Goal: Task Accomplishment & Management: Use online tool/utility

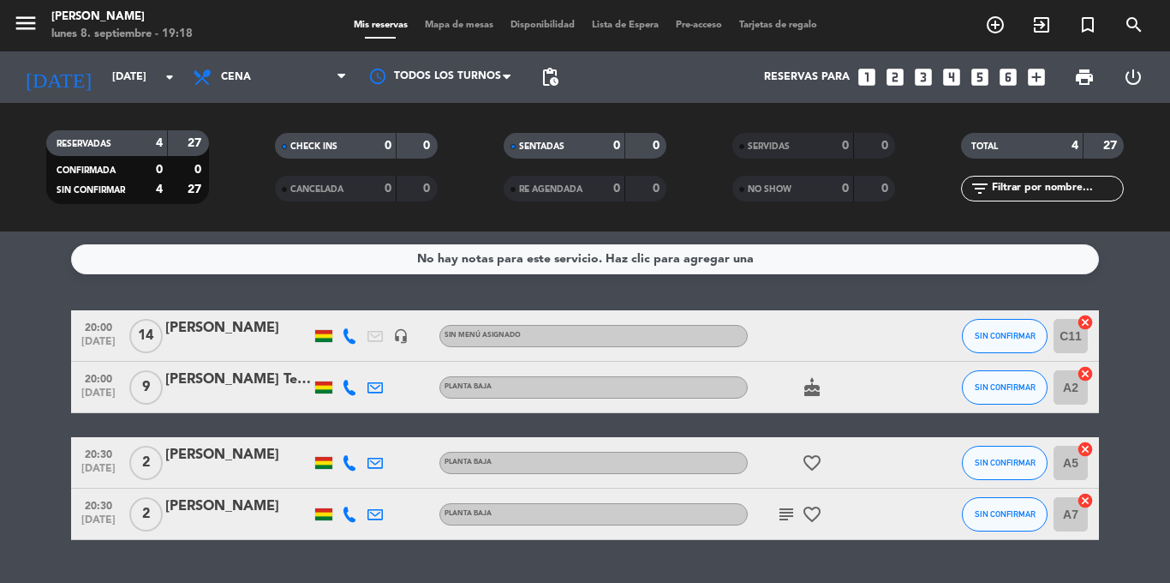
click at [150, 329] on span "14" at bounding box center [145, 336] width 33 height 34
click at [145, 332] on span "14" at bounding box center [145, 336] width 33 height 34
click at [1086, 320] on icon "cancel" at bounding box center [1085, 322] width 17 height 17
click at [1073, 332] on icon "border_all" at bounding box center [1073, 336] width 21 height 21
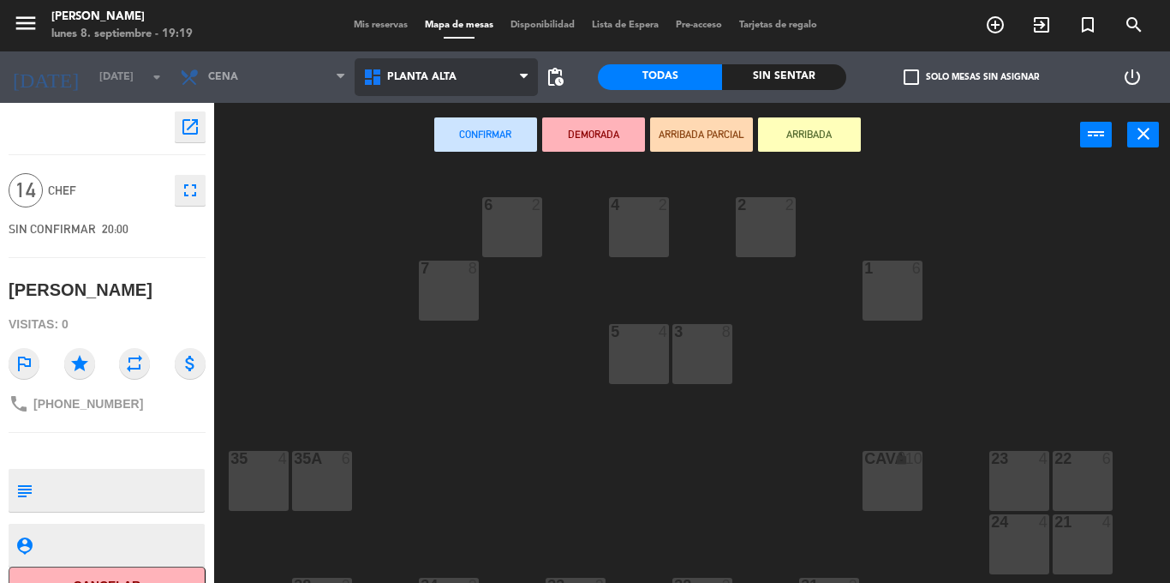
click at [423, 73] on span "Planta alta" at bounding box center [421, 77] width 69 height 12
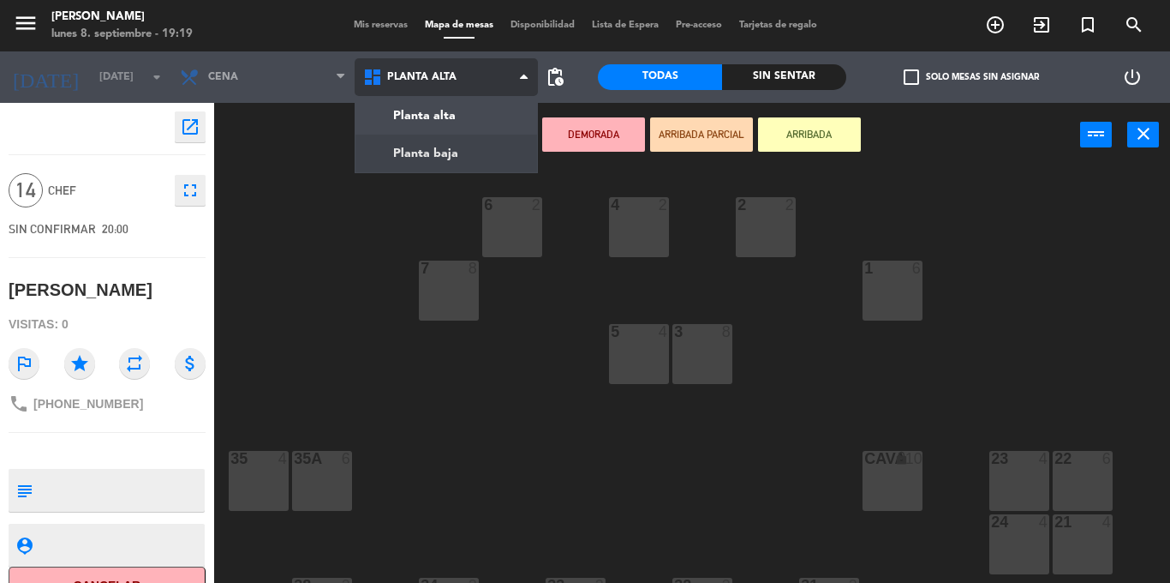
click at [442, 155] on ng-component "menu [PERSON_NAME] [DATE] 8. septiembre - 19:19 Mis reservas Mapa de mesas Disp…" at bounding box center [585, 291] width 1170 height 583
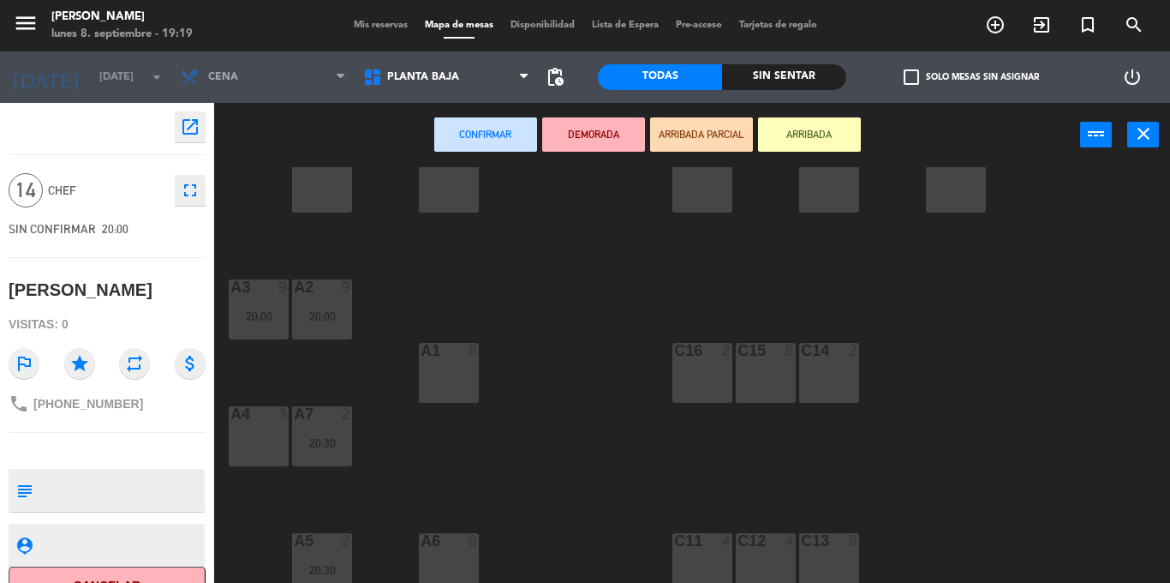
scroll to position [182, 0]
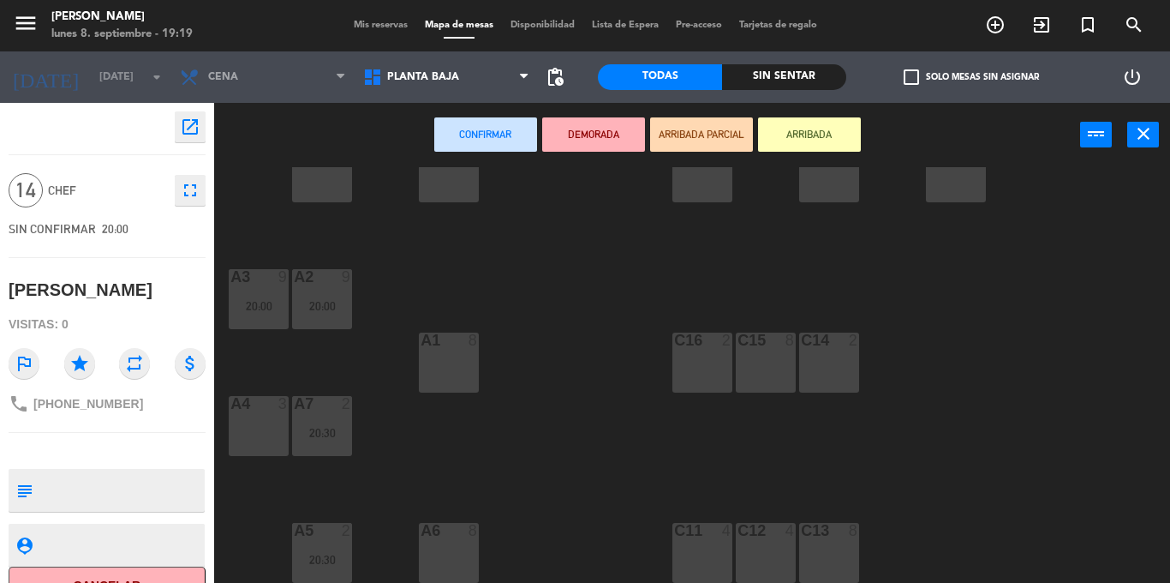
click at [448, 541] on div "A6 8" at bounding box center [449, 553] width 60 height 60
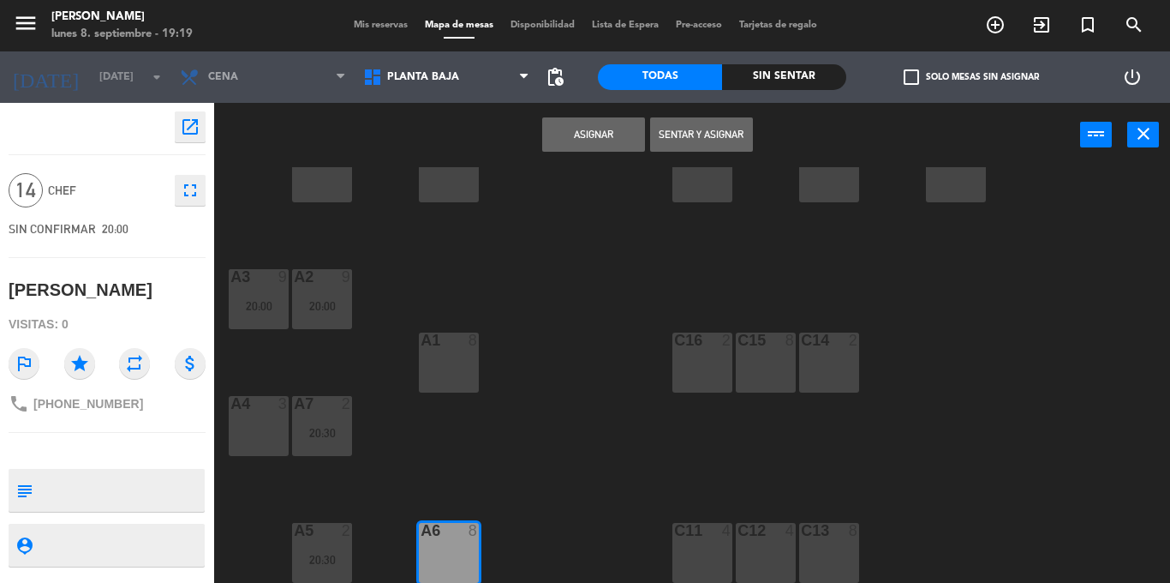
click at [595, 133] on button "Asignar" at bounding box center [593, 134] width 103 height 34
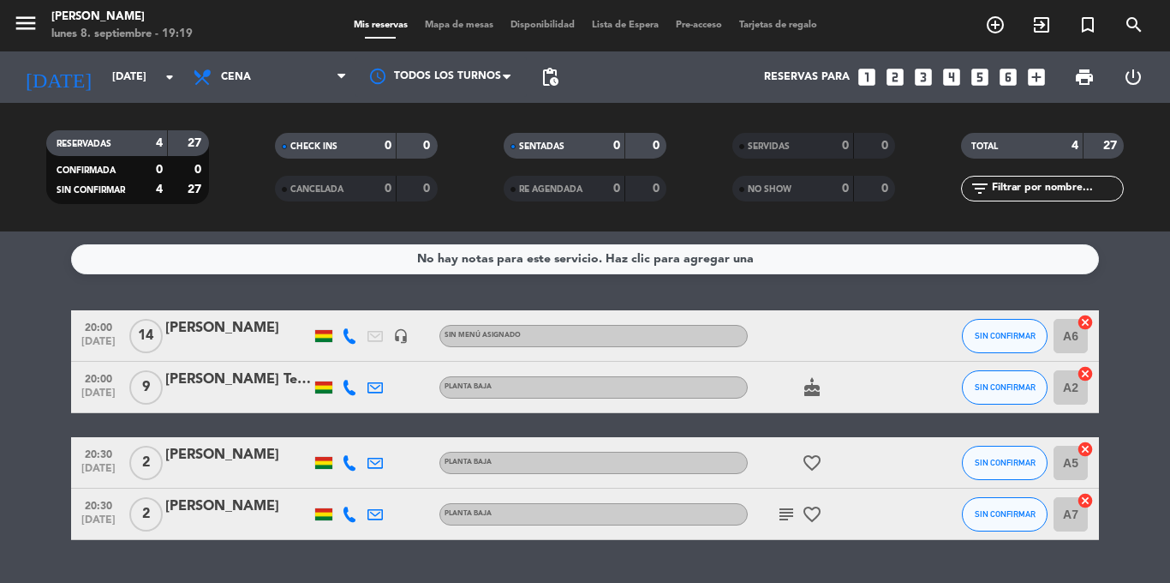
click at [792, 514] on icon "subject" at bounding box center [786, 514] width 21 height 21
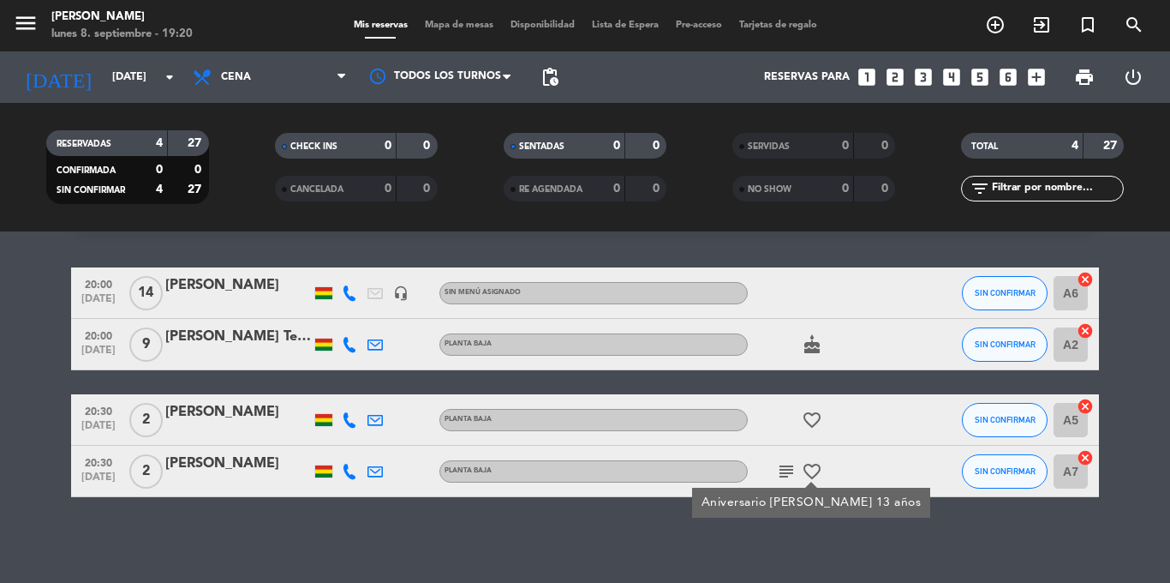
click at [1086, 328] on icon "cancel" at bounding box center [1085, 330] width 17 height 17
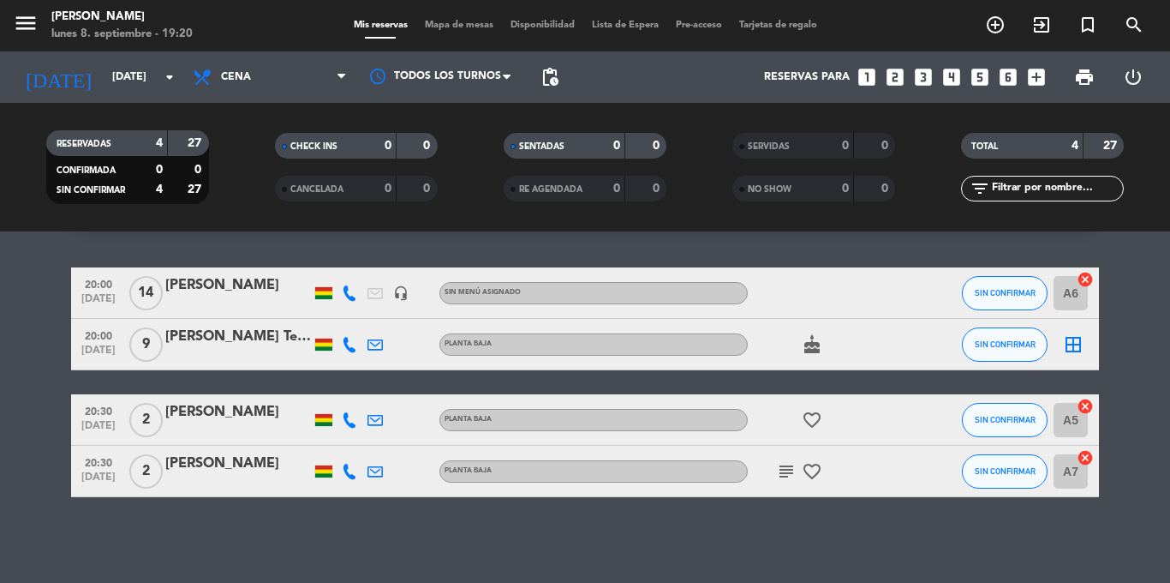
click at [1075, 342] on icon "border_all" at bounding box center [1073, 344] width 21 height 21
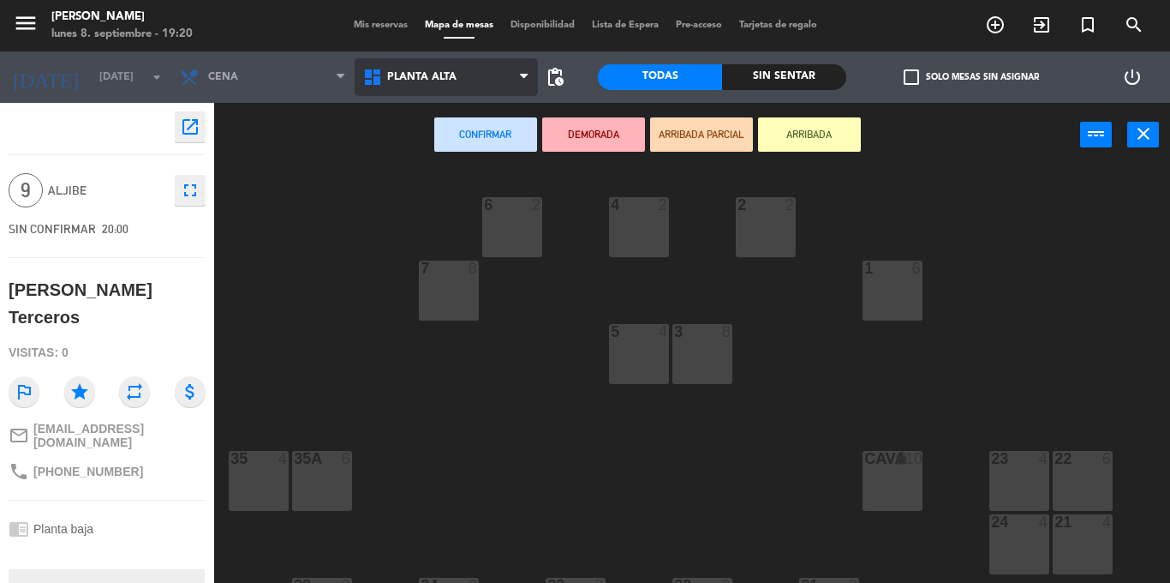
click at [423, 76] on span "Planta alta" at bounding box center [421, 77] width 69 height 12
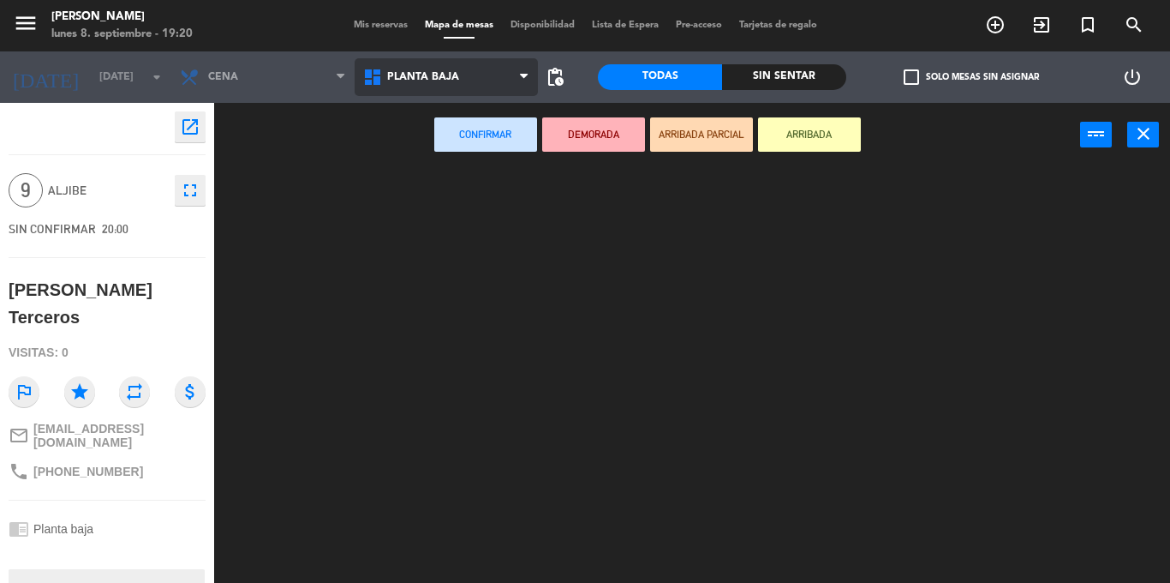
click at [423, 152] on ng-component "menu [PERSON_NAME] [DATE] 8. septiembre - 19:20 Mis reservas Mapa de mesas Disp…" at bounding box center [585, 291] width 1170 height 583
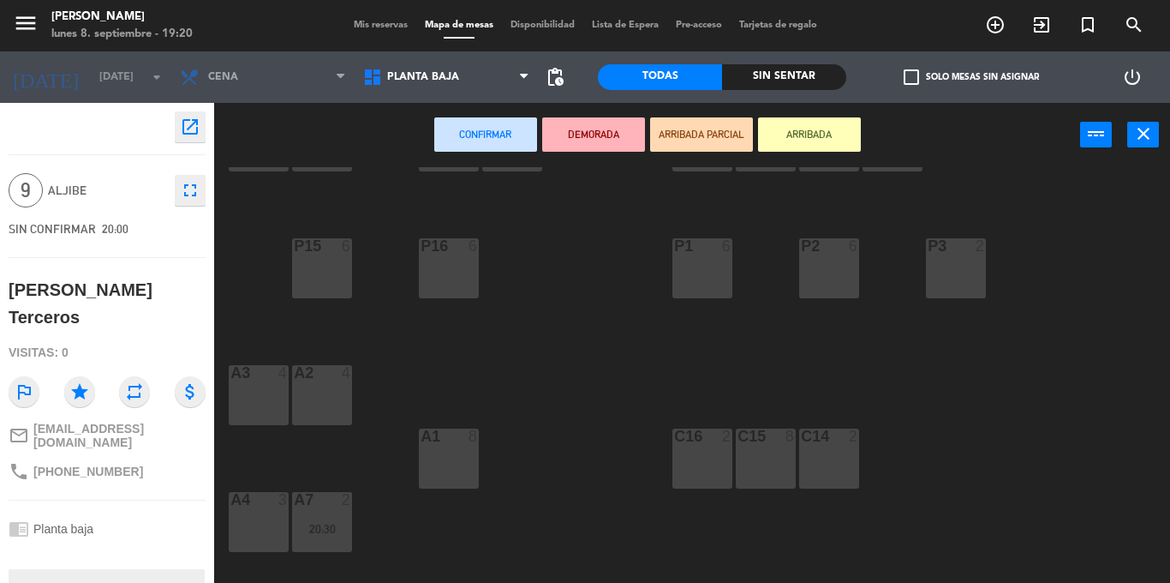
scroll to position [171, 0]
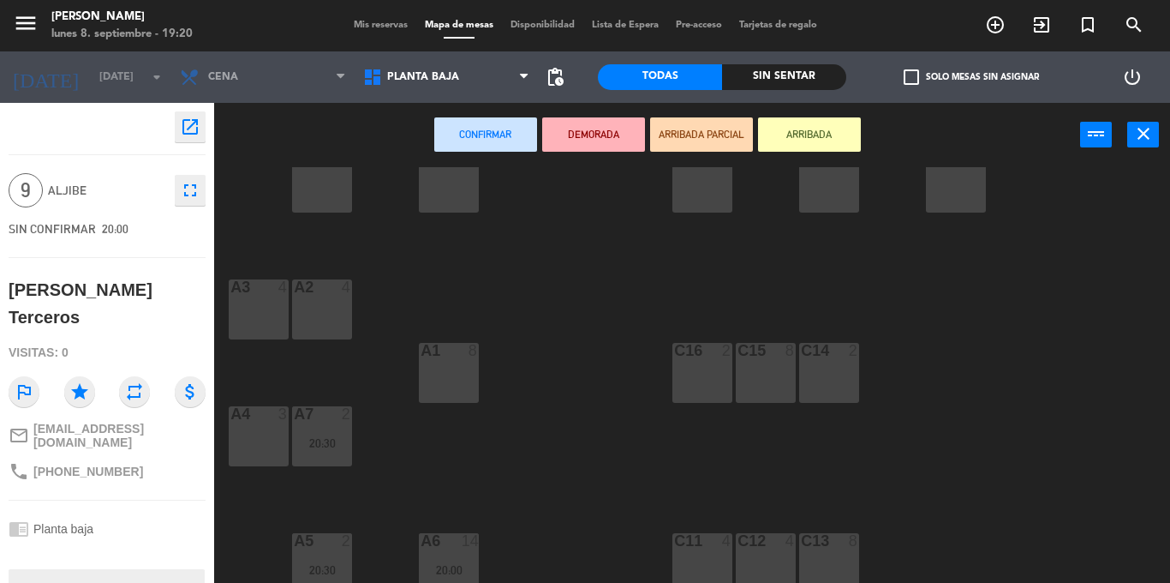
click at [761, 350] on div at bounding box center [765, 350] width 28 height 15
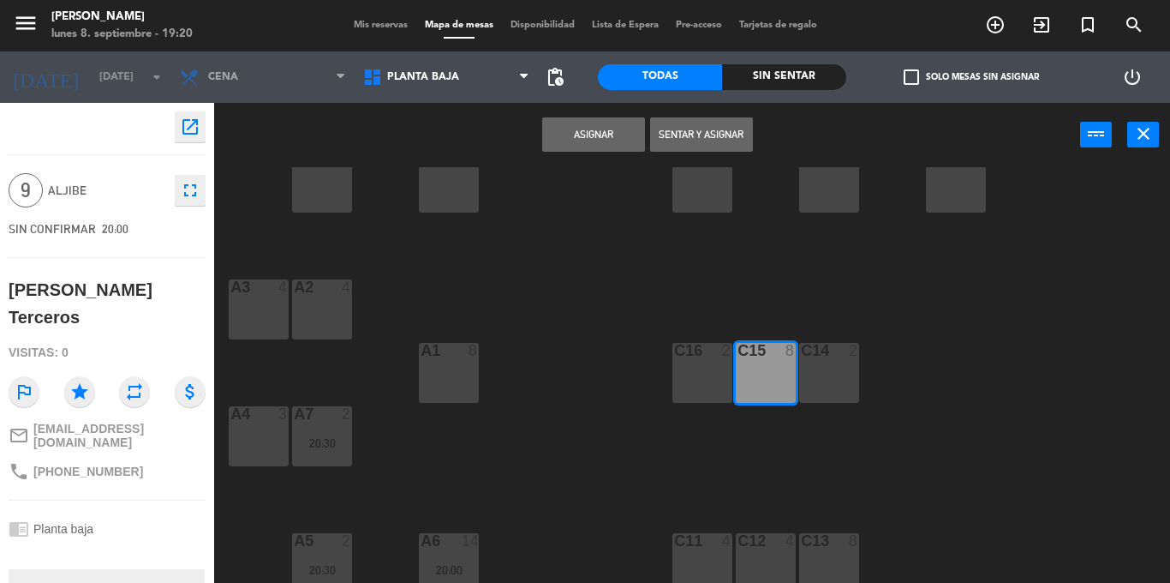
click at [591, 129] on button "Asignar" at bounding box center [593, 134] width 103 height 34
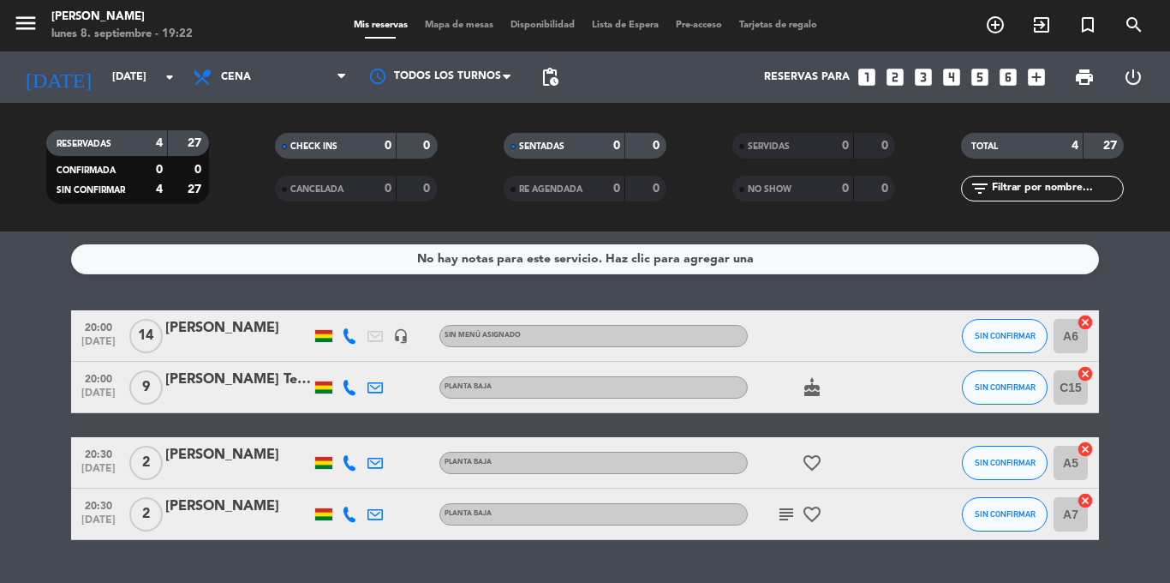
click at [1087, 445] on icon "cancel" at bounding box center [1085, 448] width 17 height 17
click at [1075, 457] on icon "border_all" at bounding box center [1073, 462] width 21 height 21
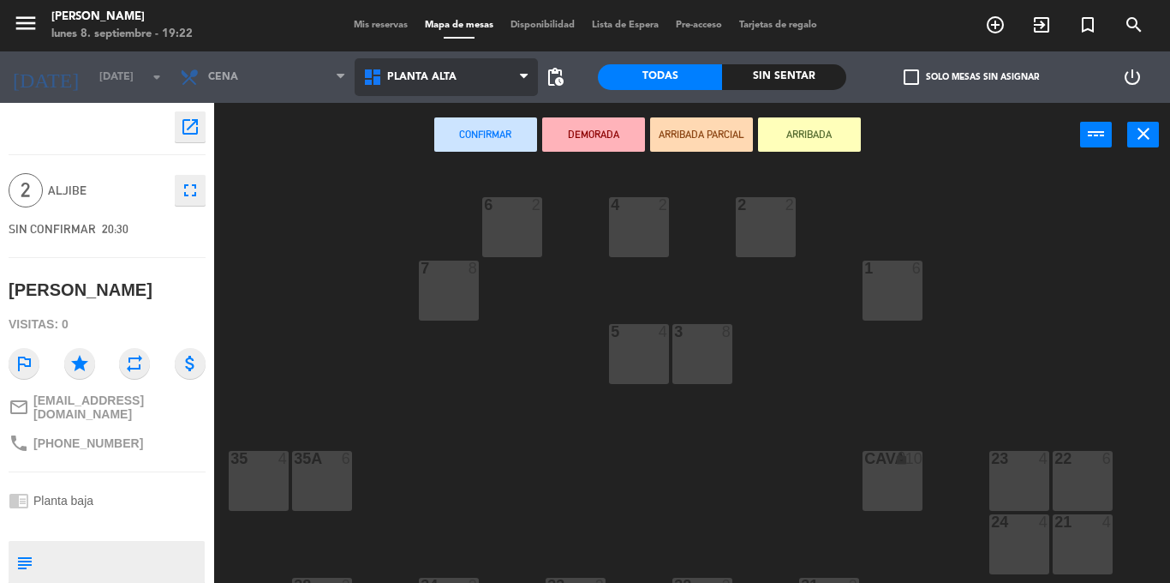
click at [408, 71] on span "Planta alta" at bounding box center [421, 77] width 69 height 12
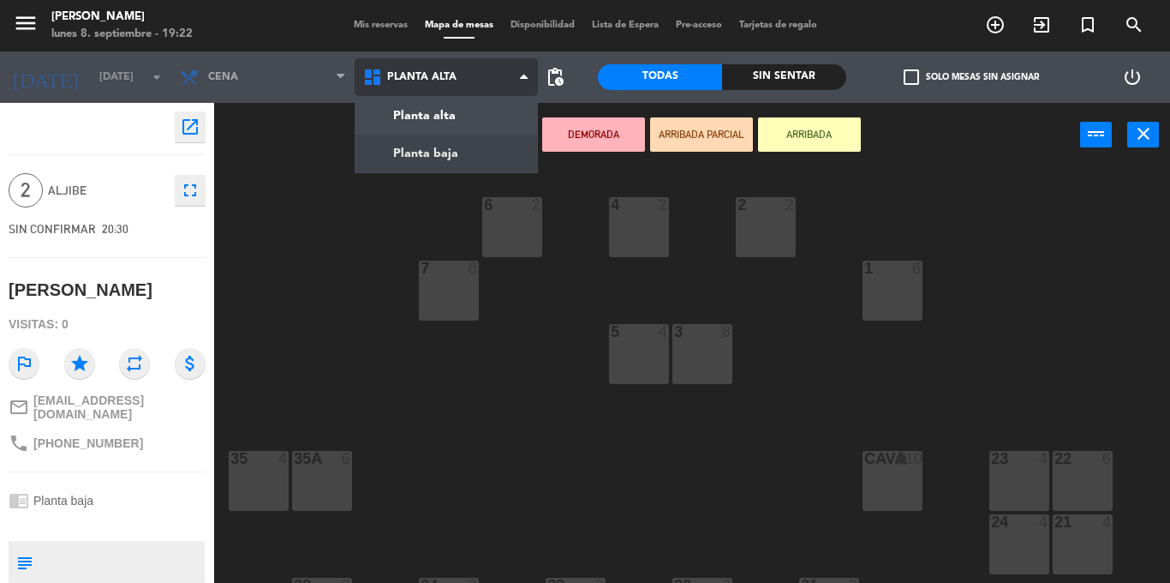
click at [437, 149] on ng-component "menu [PERSON_NAME] [DATE] 8. septiembre - 19:22 Mis reservas Mapa de mesas Disp…" at bounding box center [585, 291] width 1170 height 583
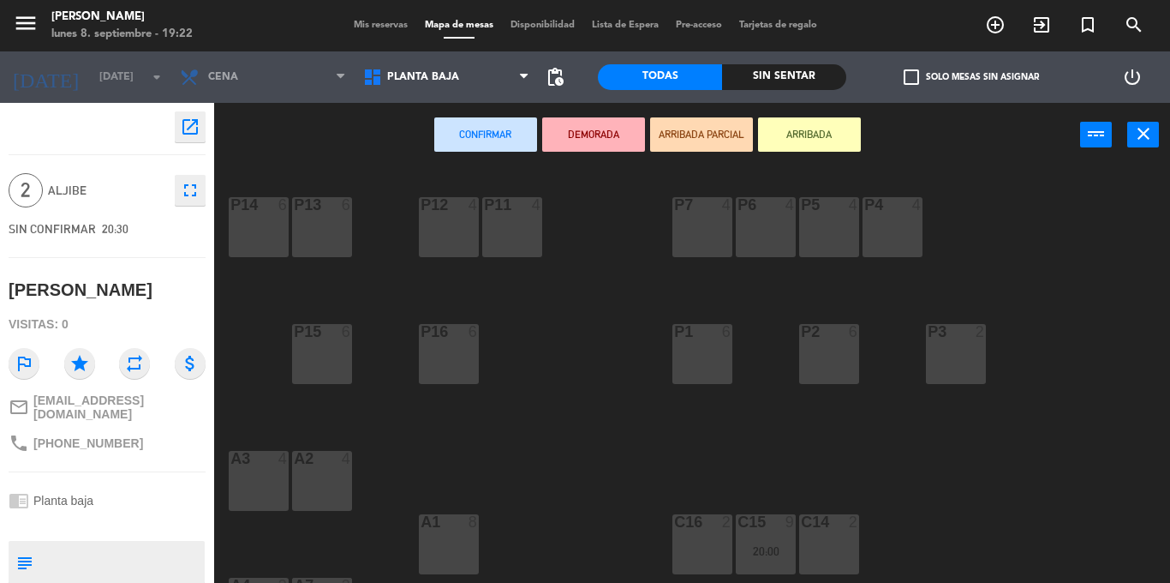
scroll to position [86, 0]
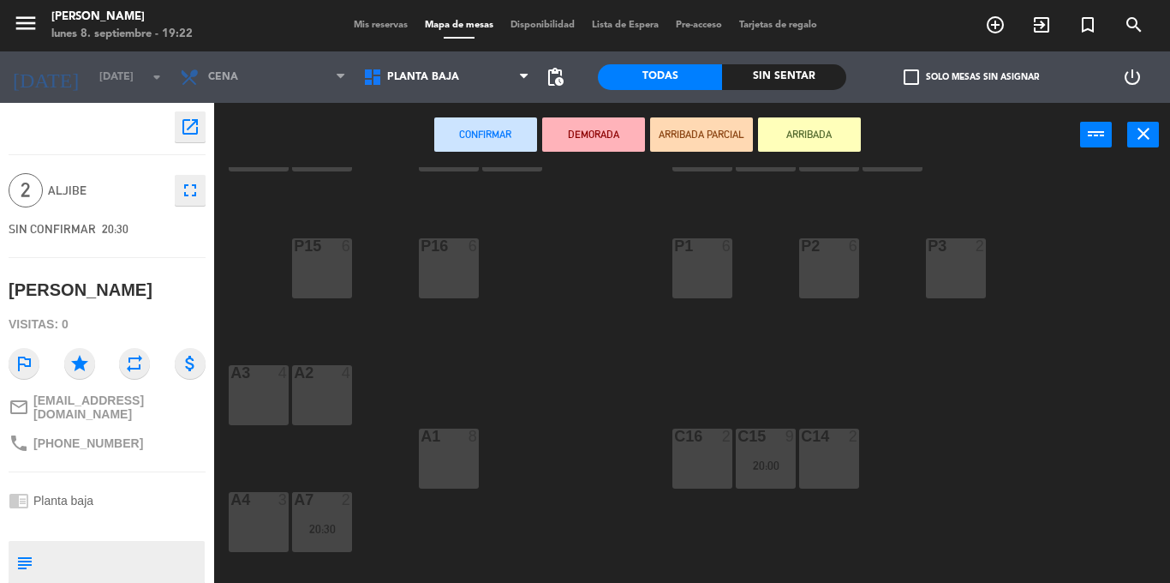
click at [253, 503] on div at bounding box center [258, 499] width 28 height 15
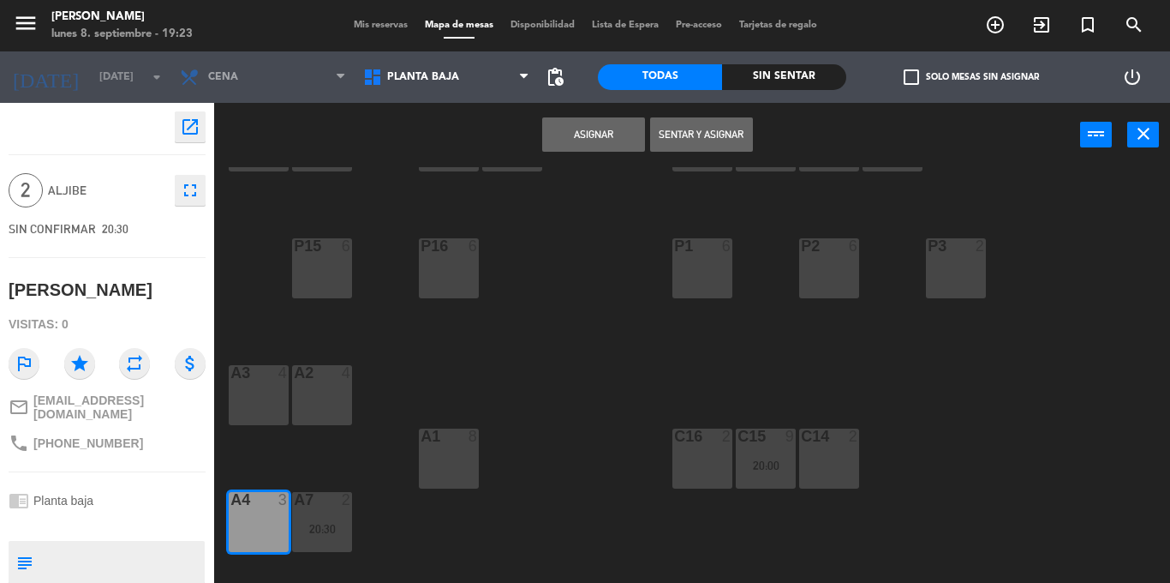
click at [578, 128] on button "Asignar" at bounding box center [593, 134] width 103 height 34
